Goal: Information Seeking & Learning: Find specific fact

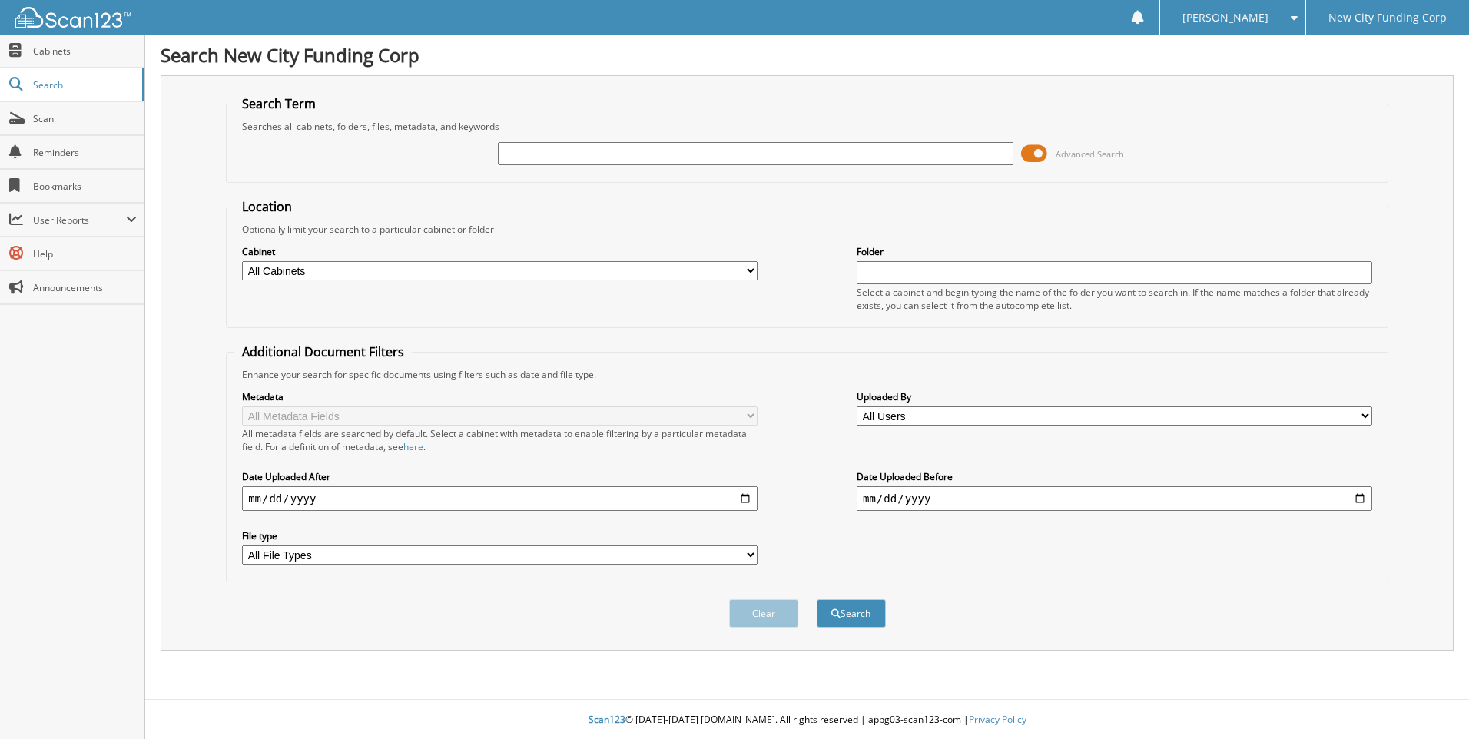
click at [521, 147] on input "text" at bounding box center [756, 153] width 516 height 23
type input "329327"
click at [817, 599] on button "Search" at bounding box center [851, 613] width 69 height 28
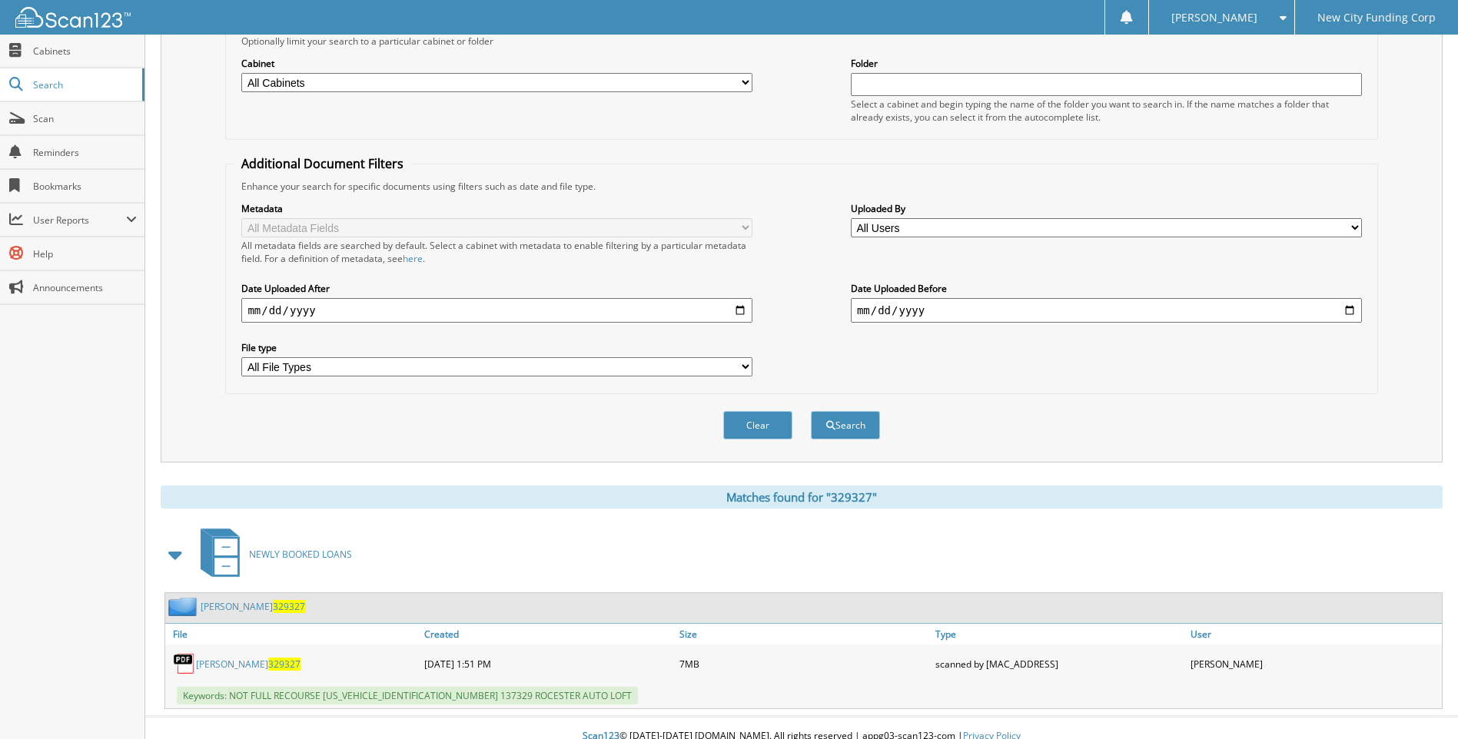
scroll to position [205, 0]
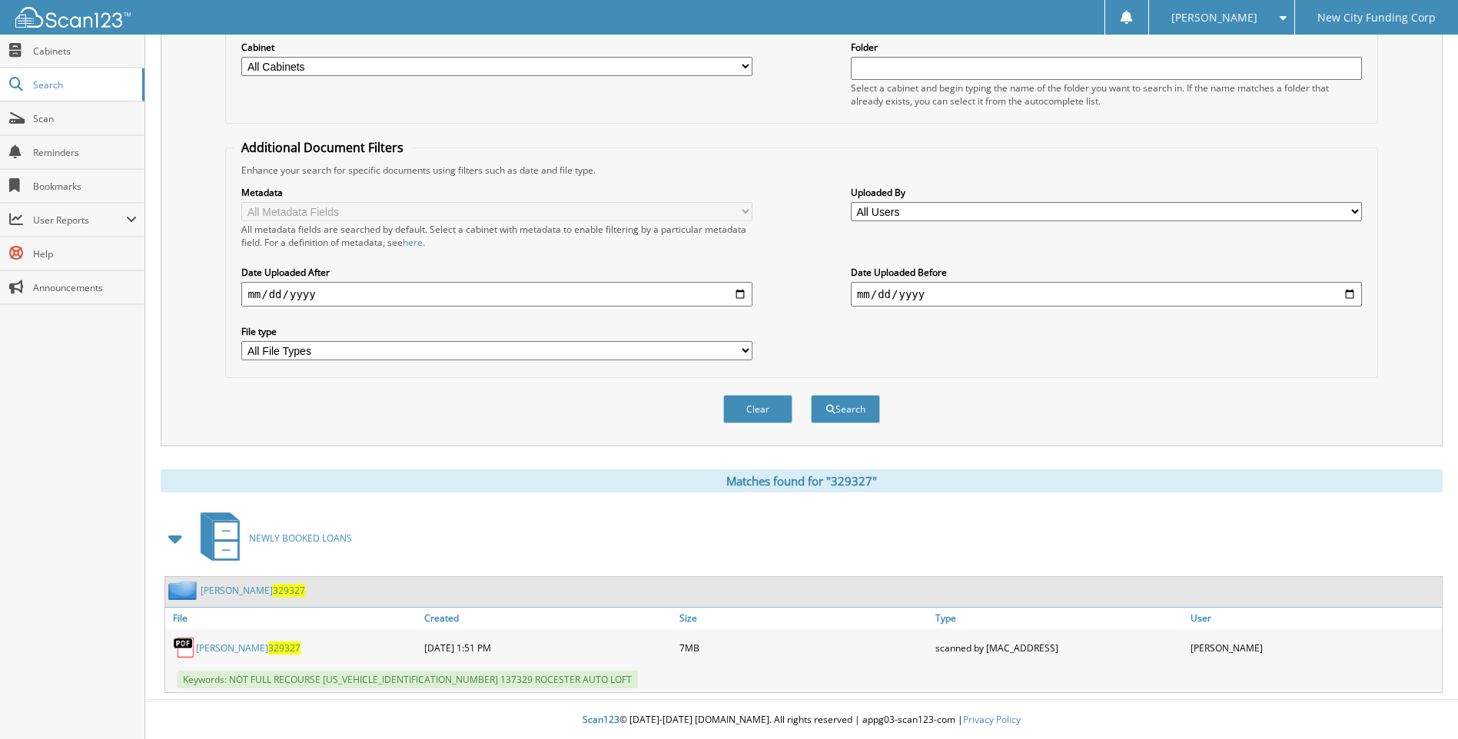
click at [269, 648] on link "[PERSON_NAME] 329327" at bounding box center [248, 648] width 105 height 13
